Goal: Task Accomplishment & Management: Manage account settings

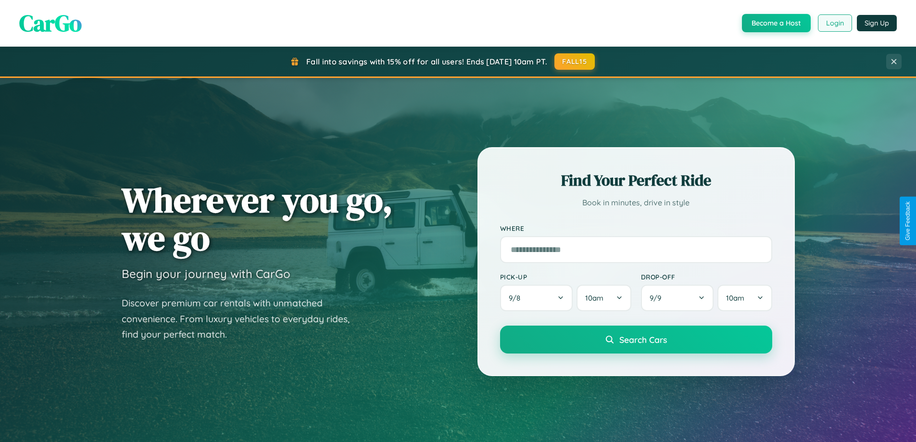
click at [834, 23] on button "Login" at bounding box center [834, 22] width 34 height 17
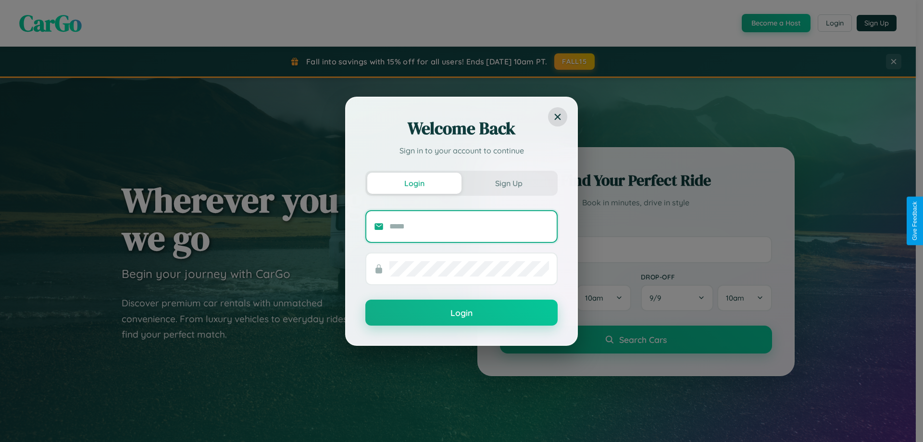
click at [469, 226] on input "text" at bounding box center [469, 226] width 160 height 15
type input "**********"
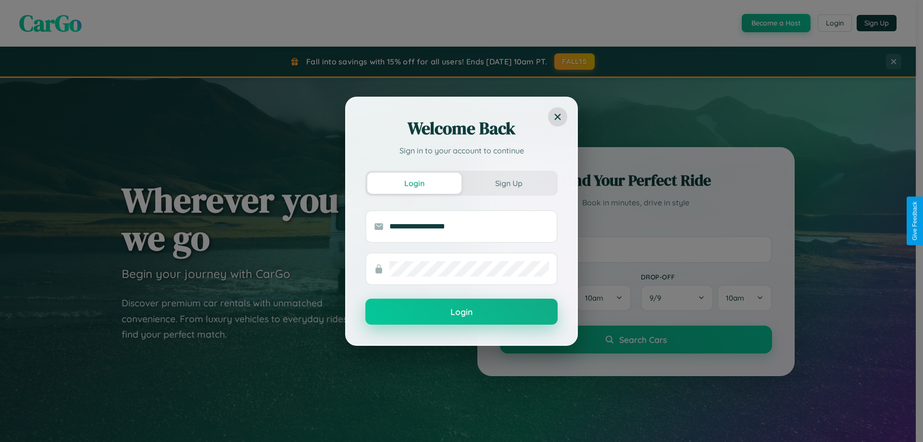
click at [461, 312] on button "Login" at bounding box center [461, 311] width 192 height 26
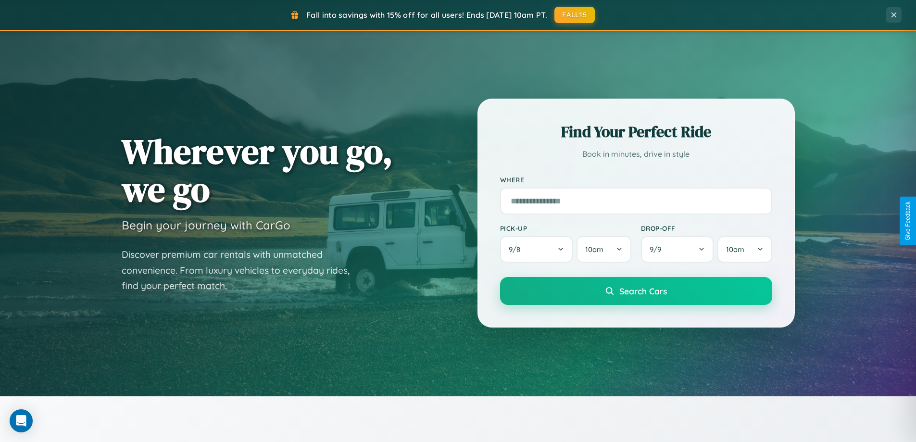
scroll to position [414, 0]
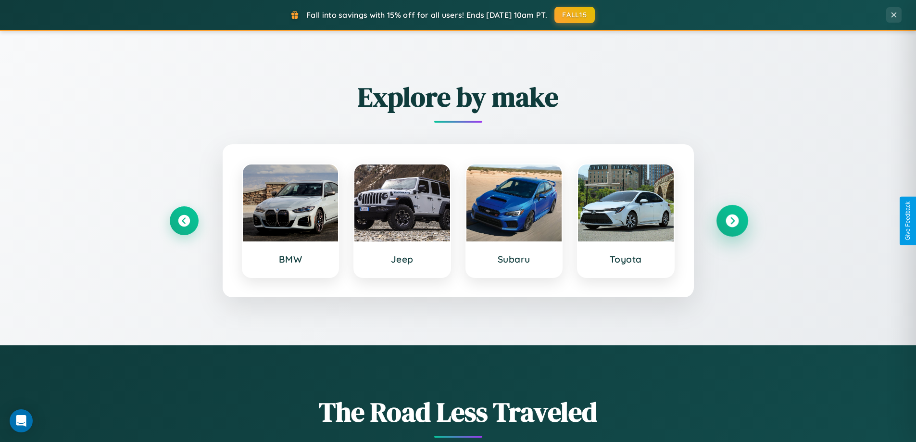
click at [731, 221] on icon at bounding box center [731, 220] width 13 height 13
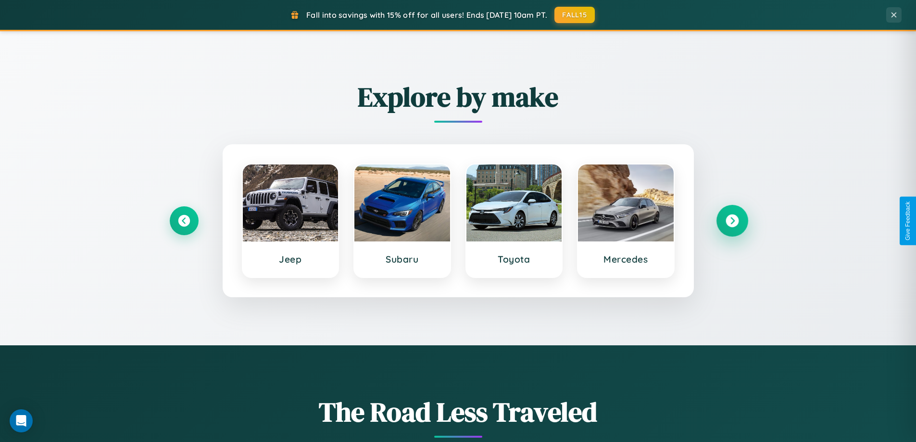
scroll to position [1849, 0]
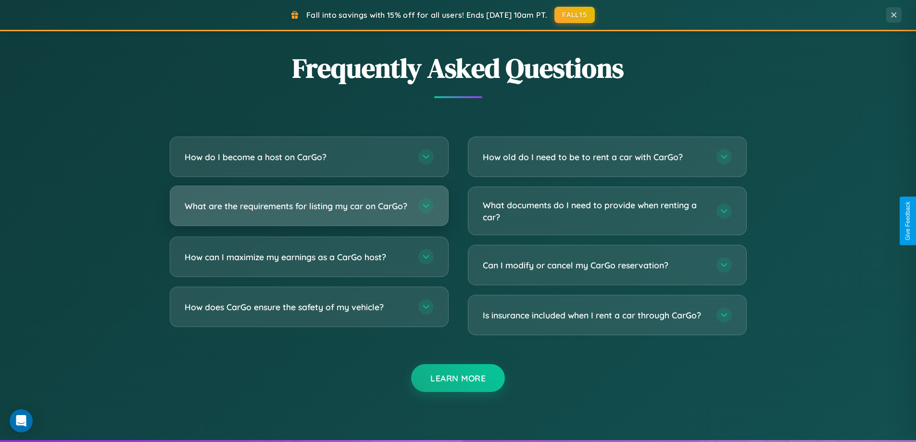
click at [309, 210] on h3 "What are the requirements for listing my car on CarGo?" at bounding box center [297, 206] width 224 height 12
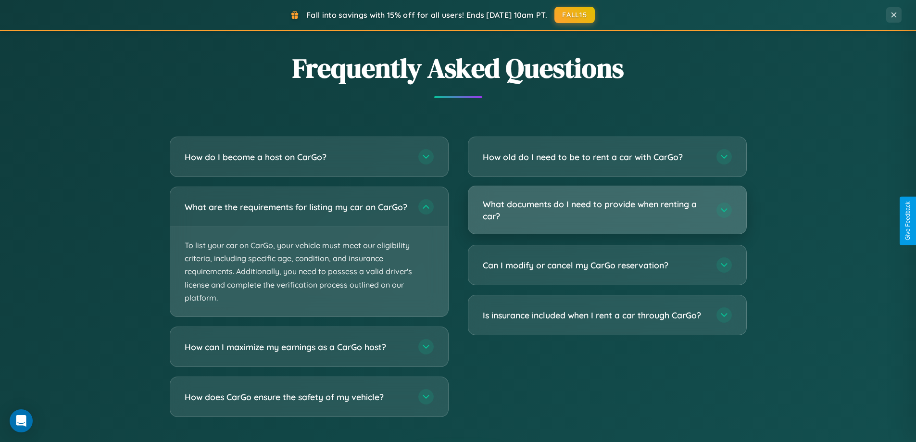
click at [606, 210] on h3 "What documents do I need to provide when renting a car?" at bounding box center [595, 210] width 224 height 24
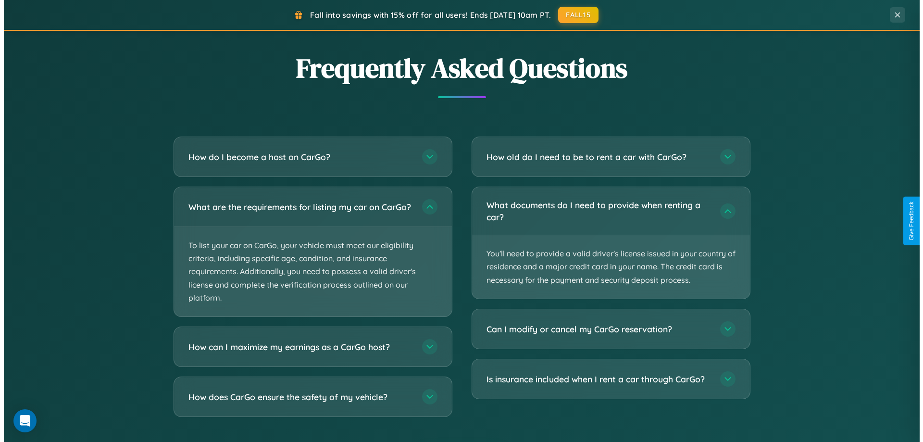
scroll to position [0, 0]
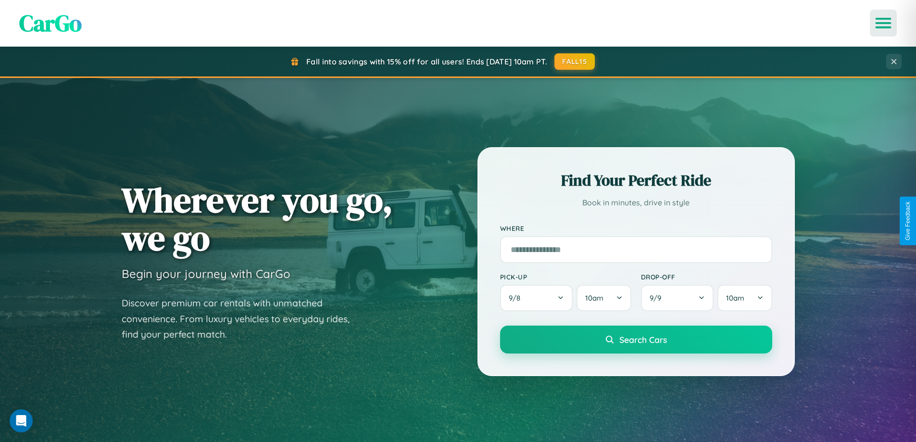
click at [883, 23] on icon "Open menu" at bounding box center [883, 23] width 14 height 9
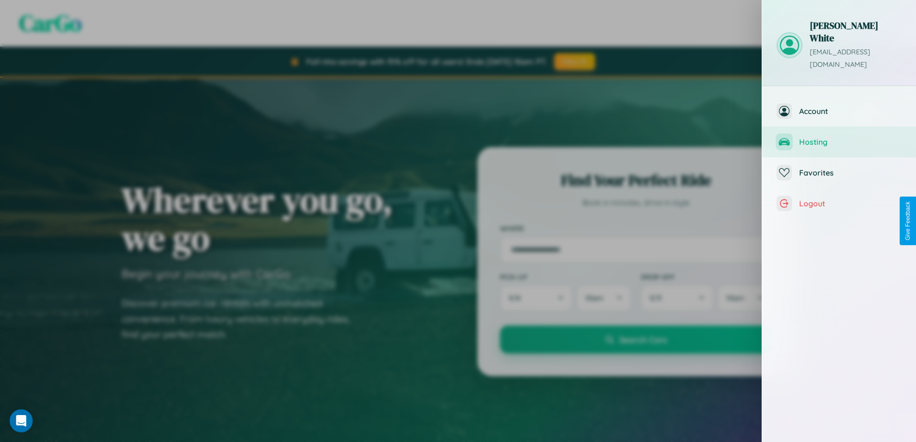
click at [839, 137] on span "Hosting" at bounding box center [850, 142] width 102 height 10
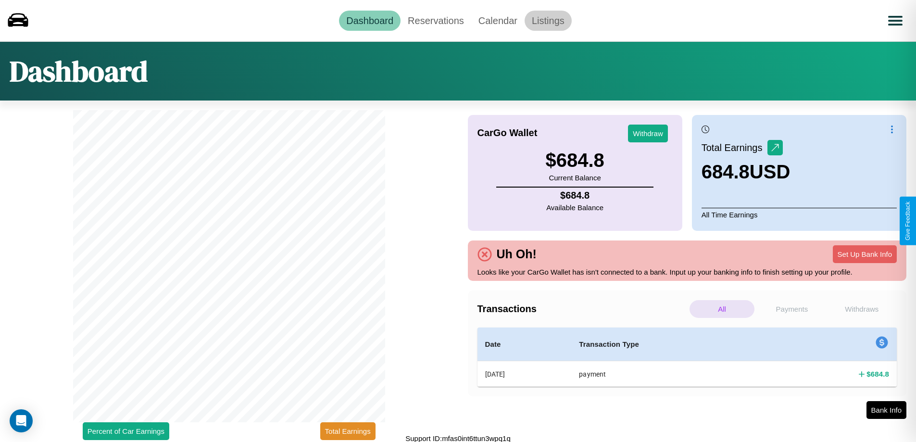
click at [547, 20] on link "Listings" at bounding box center [547, 21] width 47 height 20
